Goal: Navigation & Orientation: Find specific page/section

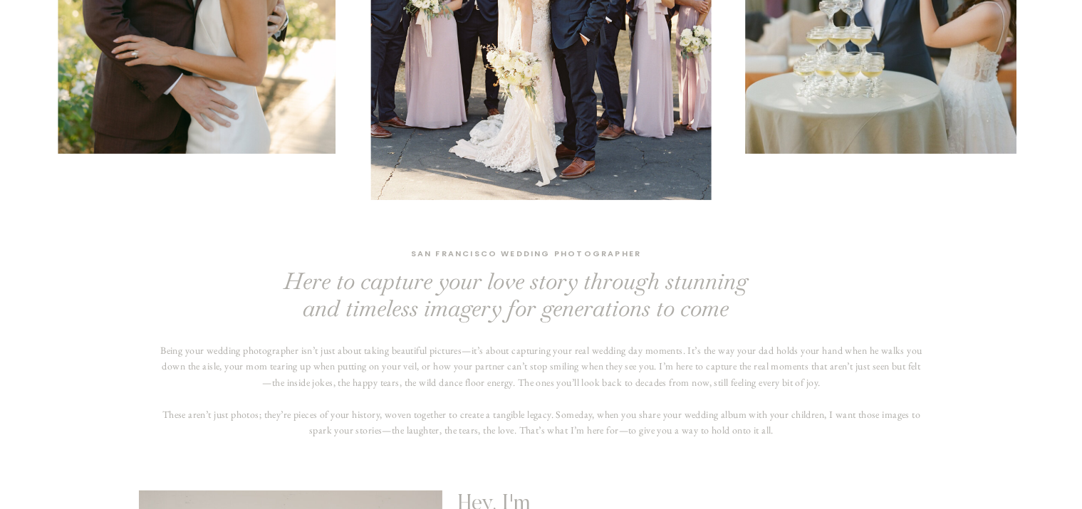
scroll to position [344, 0]
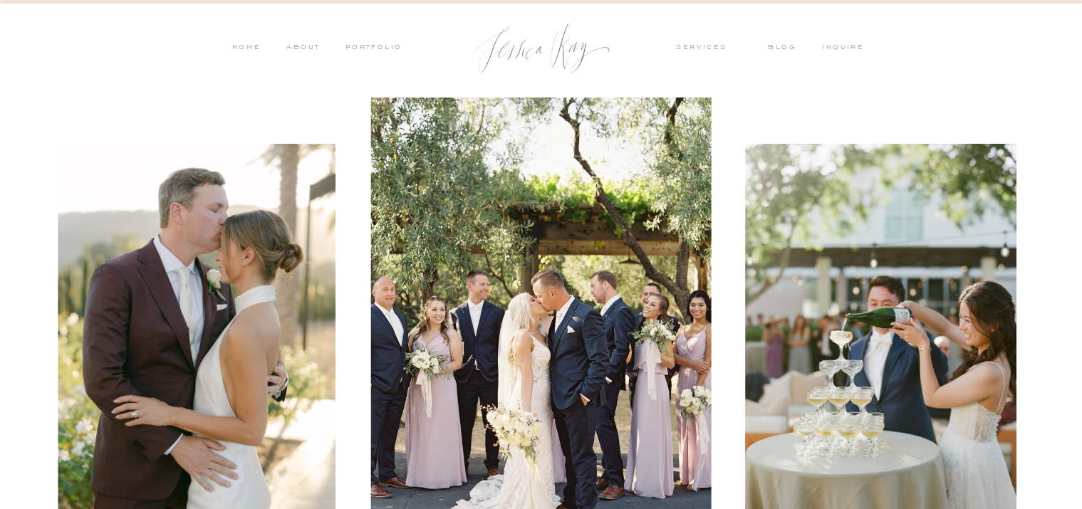
click at [542, 50] on div at bounding box center [541, 48] width 157 height 71
click at [711, 44] on nav "services" at bounding box center [712, 48] width 70 height 13
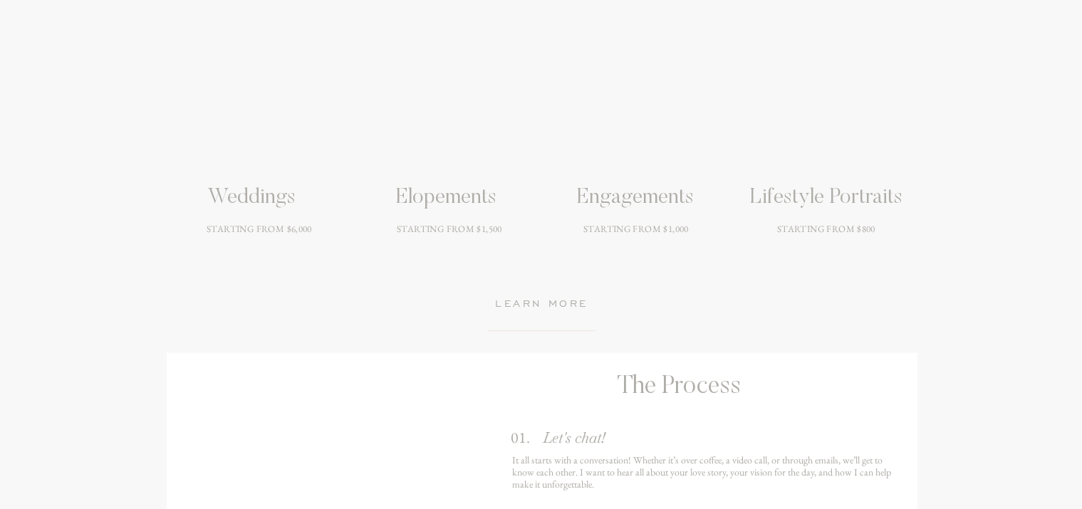
scroll to position [2065, 0]
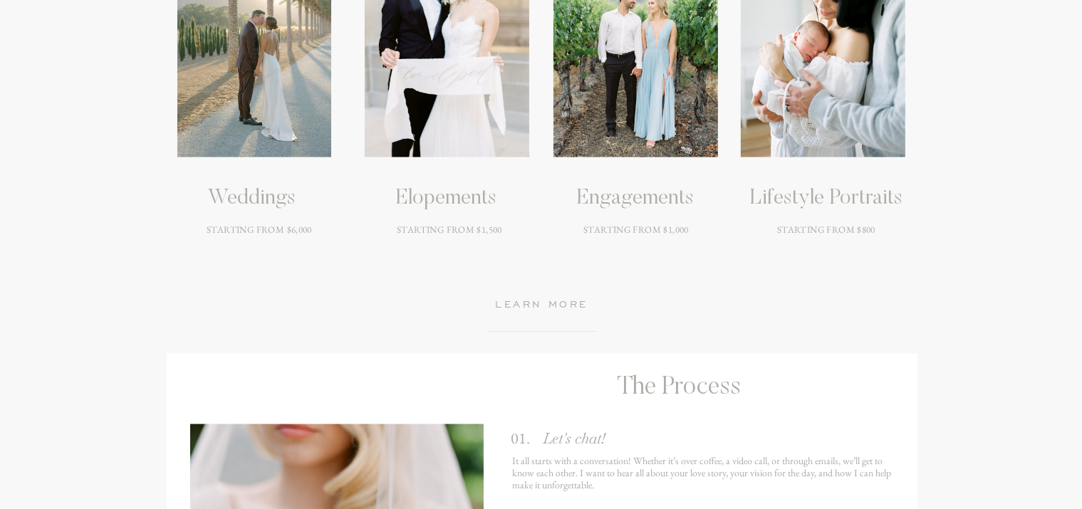
click at [287, 108] on div at bounding box center [254, 54] width 154 height 205
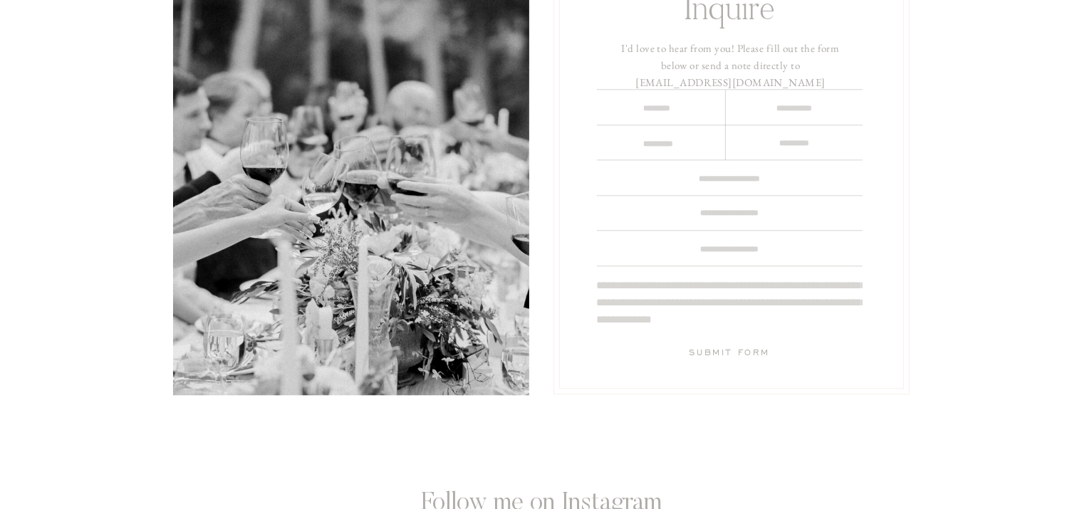
scroll to position [3683, 0]
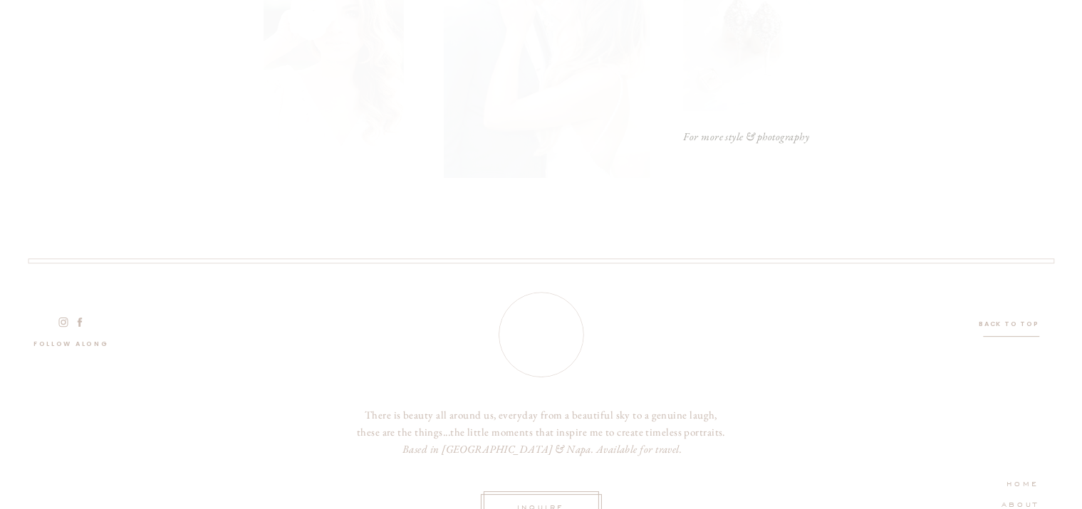
scroll to position [4349, 0]
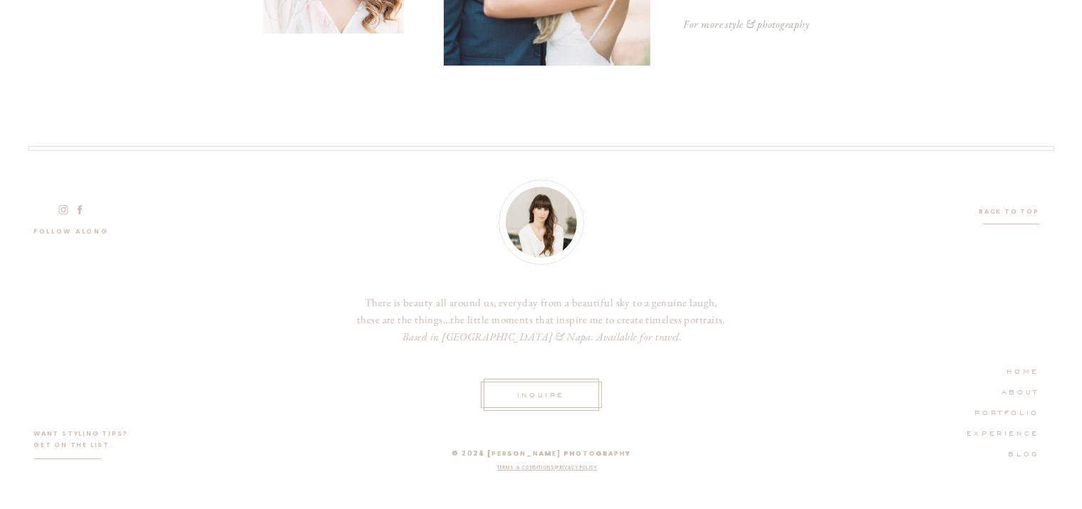
drag, startPoint x: 806, startPoint y: 358, endPoint x: 679, endPoint y: 369, distance: 127.3
drag, startPoint x: 854, startPoint y: 381, endPoint x: 701, endPoint y: 377, distance: 153.2
